Goal: Contribute content: Contribute content

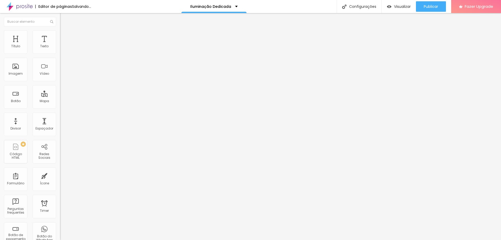
click at [60, 45] on span "Trocar imagem" at bounding box center [74, 42] width 28 height 4
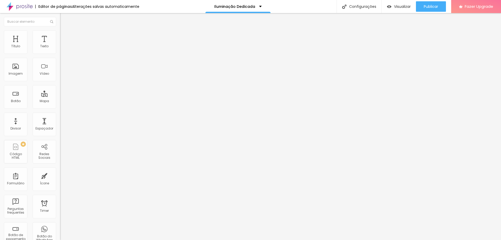
scroll to position [0, 0]
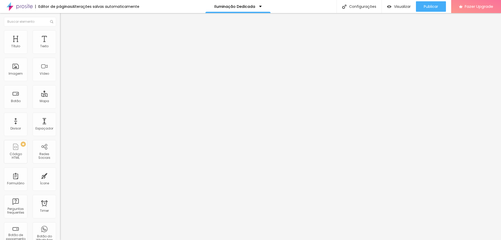
click at [60, 45] on span "Trocar imagem" at bounding box center [74, 42] width 28 height 4
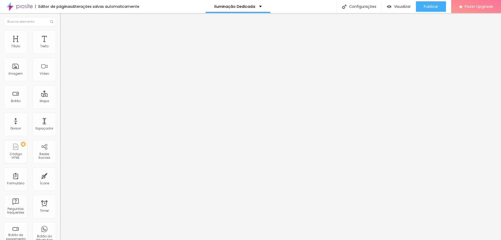
scroll to position [48, 0]
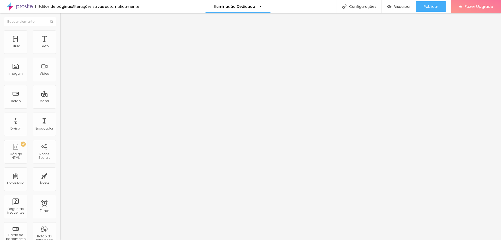
click at [60, 34] on img at bounding box center [62, 32] width 5 height 5
type input "30"
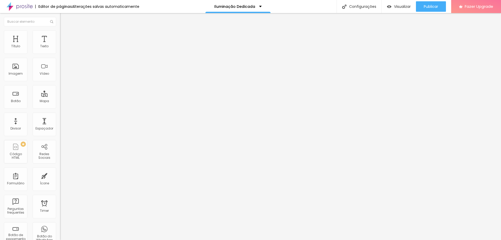
type input "31"
type input "33"
type input "35"
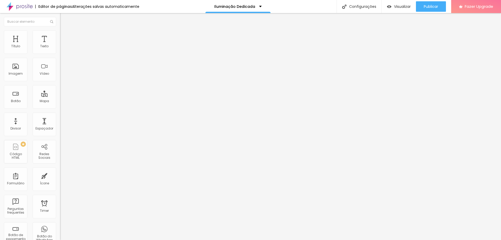
type input "35"
type input "36"
type input "38"
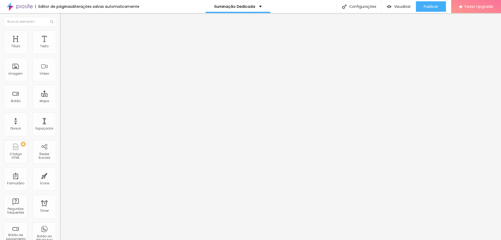
type input "39"
type input "41"
type input "44"
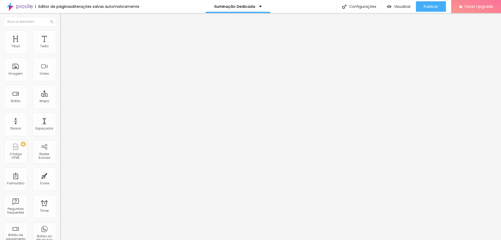
type input "44"
type input "46"
type input "48"
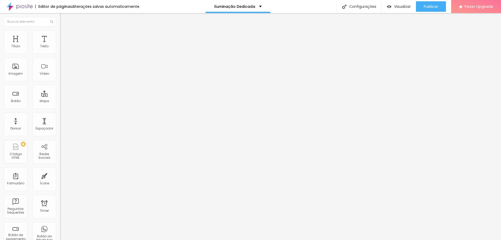
type input "51"
type input "53"
type input "56"
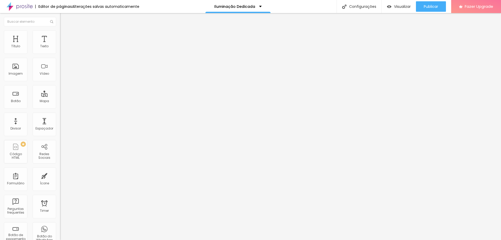
type input "56"
type input "58"
type input "59"
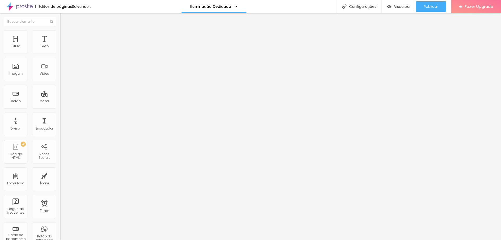
type input "61"
type input "63"
type input "61"
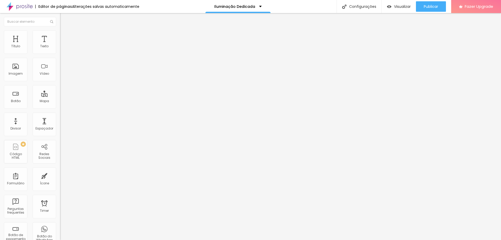
type input "61"
type input "59"
type input "58"
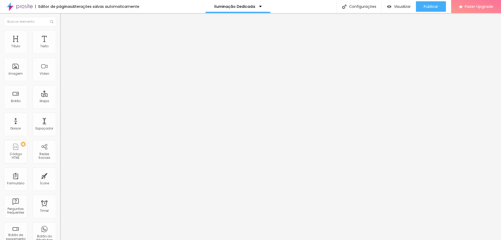
type input "54"
type input "53"
type input "51"
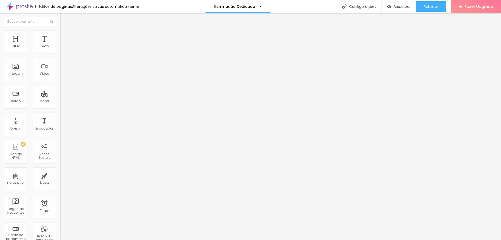
type input "51"
type input "49"
type input "48"
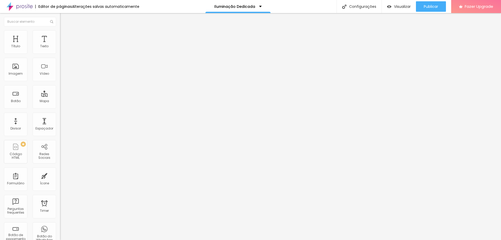
drag, startPoint x: 17, startPoint y: 65, endPoint x: 20, endPoint y: 66, distance: 3.1
type input "48"
click at [60, 115] on input "range" at bounding box center [77, 117] width 34 height 4
type input "95"
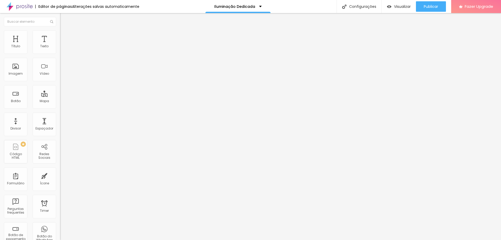
type input "85"
type input "80"
type input "75"
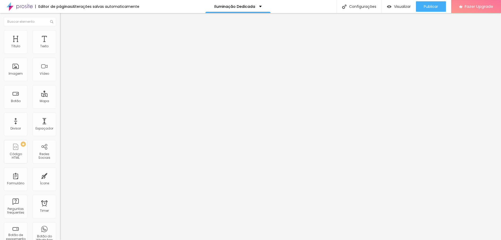
type input "75"
type input "80"
type input "90"
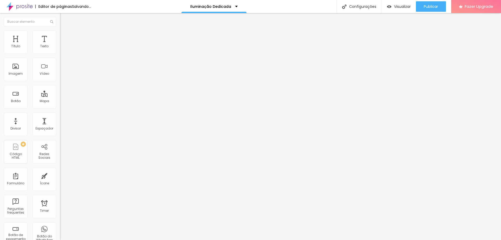
type input "95"
type input "100"
drag, startPoint x: 54, startPoint y: 56, endPoint x: 64, endPoint y: 55, distance: 11.1
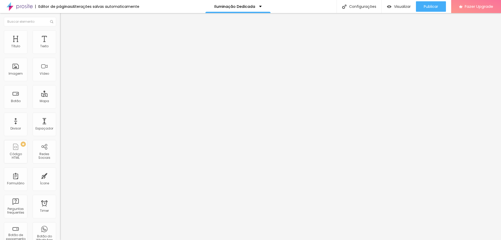
click at [64, 54] on input "range" at bounding box center [77, 51] width 34 height 4
click at [65, 37] on span "Avançado" at bounding box center [73, 39] width 17 height 4
type input "11"
type input "12"
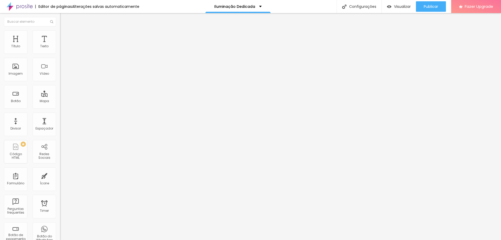
type input "12"
type input "13"
type input "14"
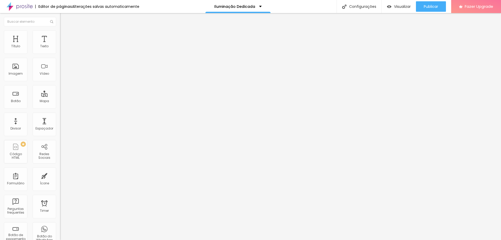
type input "15"
type input "16"
type input "17"
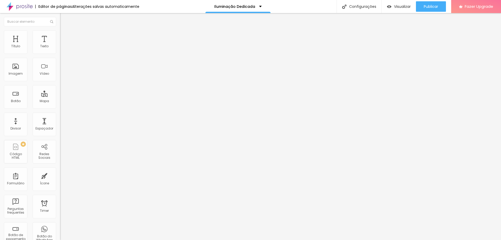
type input "17"
type input "18"
type input "17"
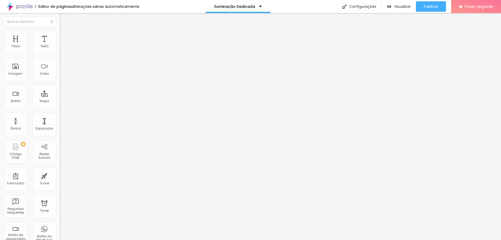
type input "16"
type input "15"
type input "14"
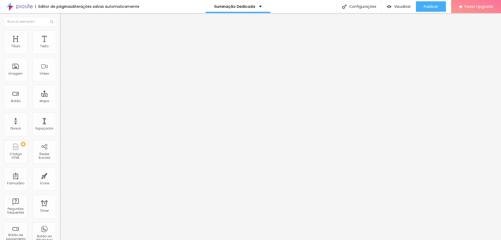
type input "14"
type input "13"
type input "12"
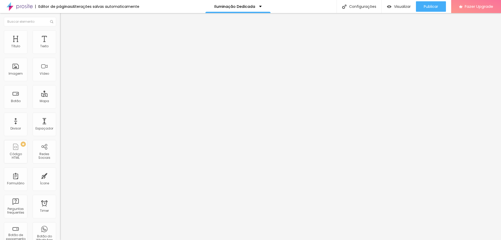
type input "11"
type input "9"
type input "8"
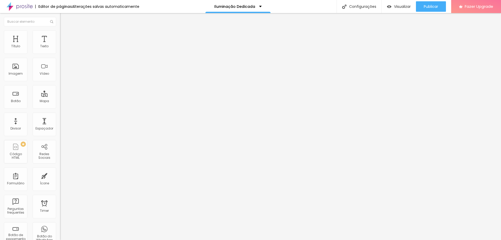
type input "8"
type input "6"
type input "5"
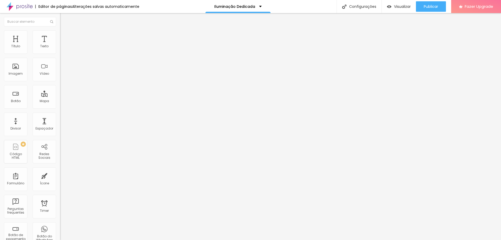
type input "3"
type input "4"
type input "5"
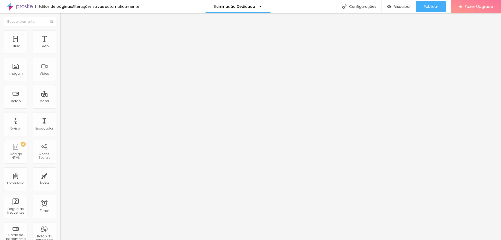
type input "5"
type input "6"
type input "7"
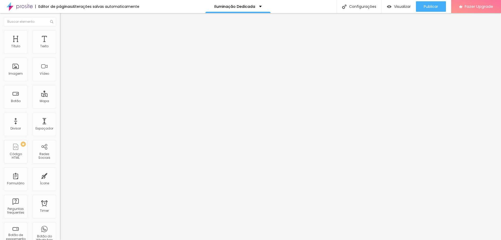
type input "6"
type input "5"
type input "3"
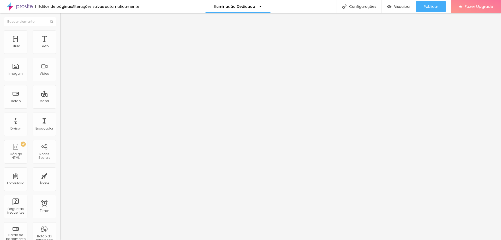
type input "3"
type input "2"
type input "1"
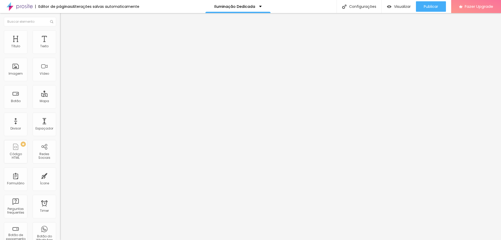
type input "0"
type input "2"
type input "3"
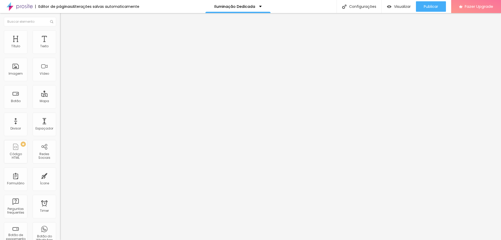
type input "3"
type input "4"
type input "5"
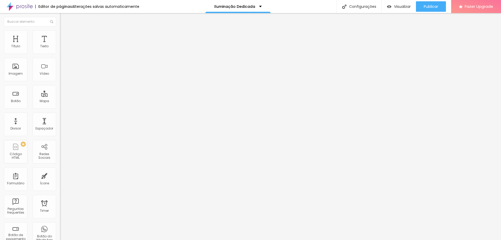
type input "6"
type input "7"
type input "9"
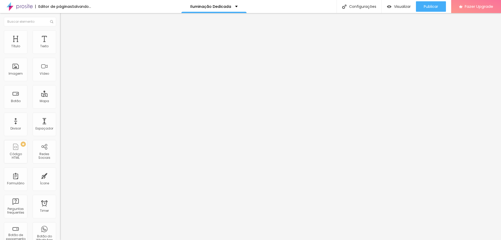
type input "9"
type input "10"
click at [60, 101] on input "range" at bounding box center [77, 103] width 34 height 4
click at [60, 30] on img at bounding box center [62, 27] width 5 height 5
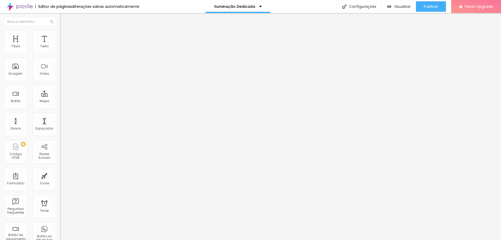
click at [60, 82] on span "Original" at bounding box center [66, 79] width 13 height 4
click at [72, 88] on span "4:3" at bounding box center [74, 86] width 5 height 4
click at [60, 93] on span "Quadrado" at bounding box center [68, 90] width 17 height 4
click at [60, 96] on span "Original" at bounding box center [66, 94] width 13 height 4
click at [60, 87] on div "Padrão 4:3" at bounding box center [90, 85] width 60 height 3
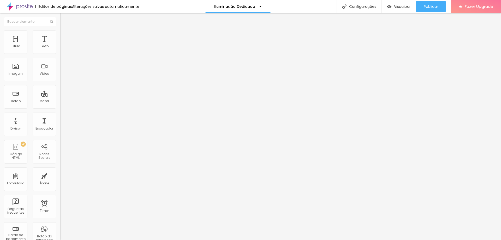
click at [60, 85] on span "Cinema" at bounding box center [66, 82] width 13 height 4
click at [60, 45] on span "Trocar imagem" at bounding box center [74, 42] width 28 height 4
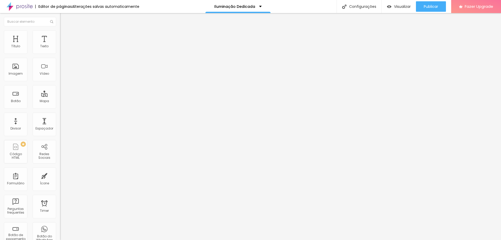
click at [60, 45] on span "Trocar imagem" at bounding box center [74, 42] width 28 height 4
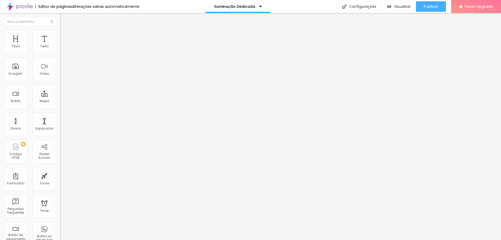
click at [60, 82] on span "1:1 Quadrado" at bounding box center [70, 79] width 21 height 4
click at [60, 88] on span "Padrão" at bounding box center [66, 86] width 12 height 4
click at [60, 85] on span "Cinema" at bounding box center [66, 82] width 13 height 4
click at [60, 93] on span "Quadrado" at bounding box center [68, 90] width 17 height 4
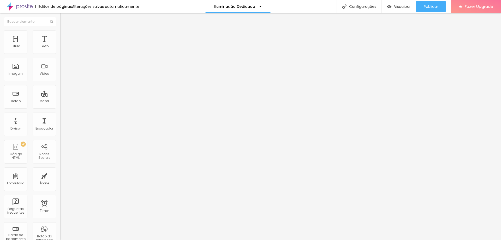
click at [60, 96] on span "Original" at bounding box center [66, 94] width 13 height 4
click at [60, 45] on span "Trocar imagem" at bounding box center [74, 42] width 28 height 4
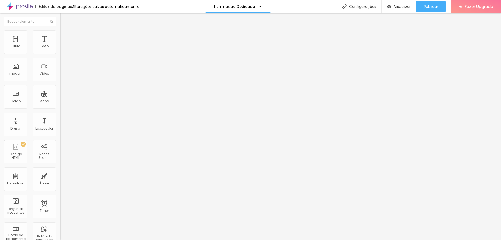
click at [60, 45] on span "Trocar imagem" at bounding box center [74, 42] width 28 height 4
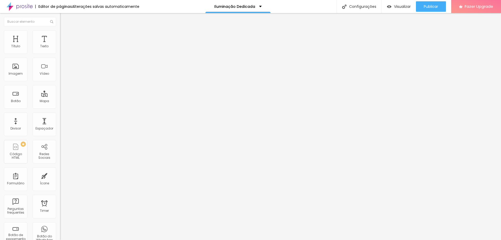
click at [426, 7] on span "Publicar" at bounding box center [431, 6] width 14 height 4
click at [400, 8] on span "Visualizar" at bounding box center [402, 6] width 17 height 4
